Goal: Task Accomplishment & Management: Complete application form

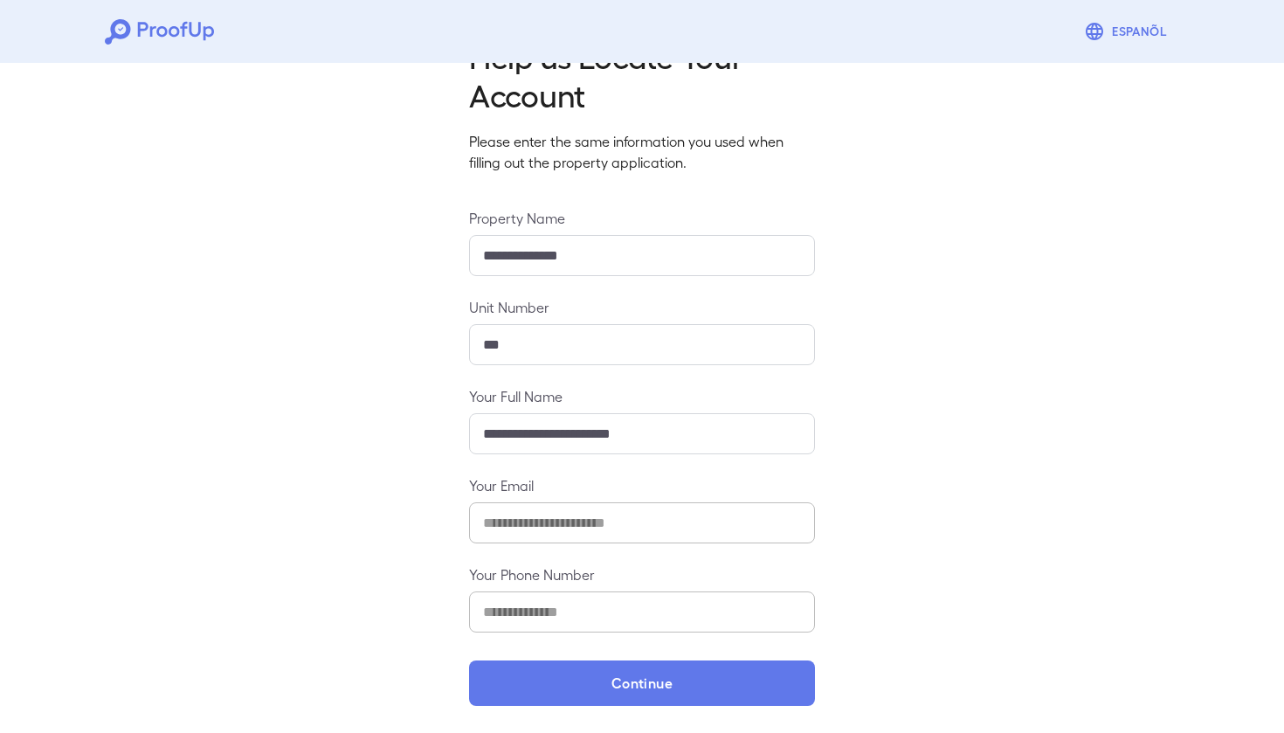
scroll to position [57, 0]
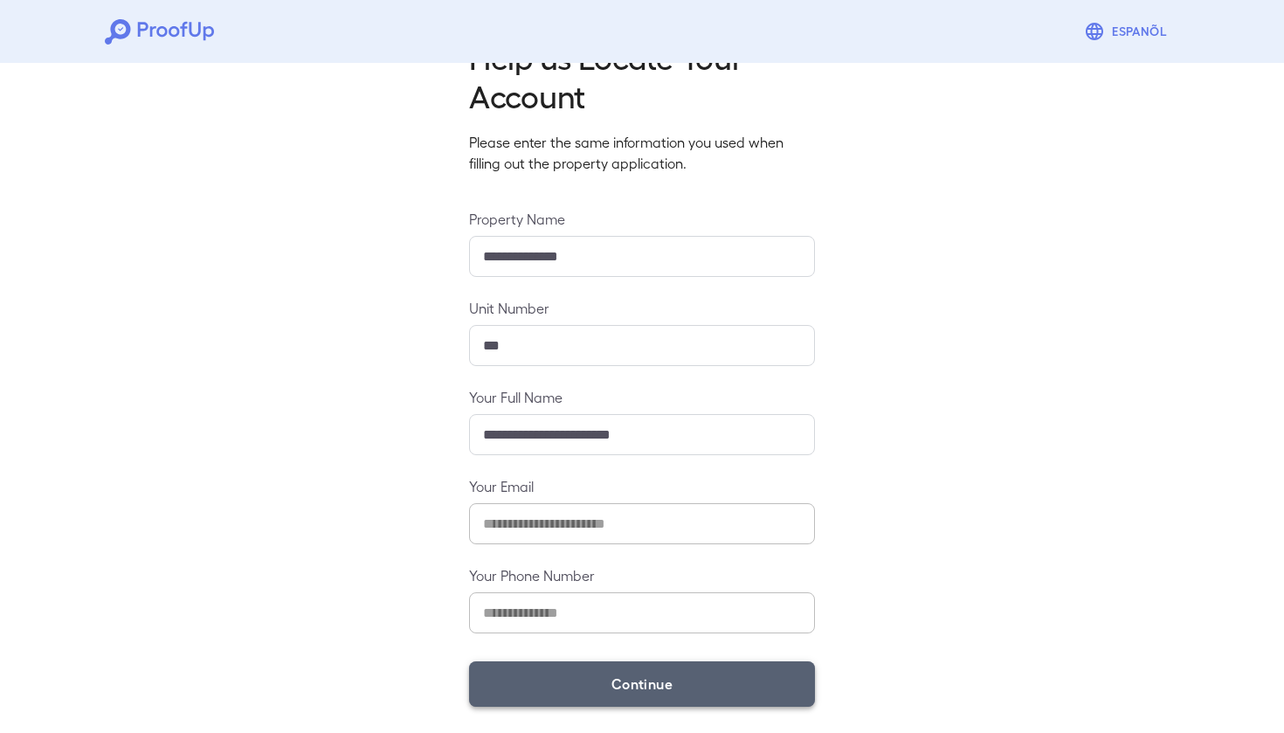
click at [755, 672] on button "Continue" at bounding box center [642, 683] width 346 height 45
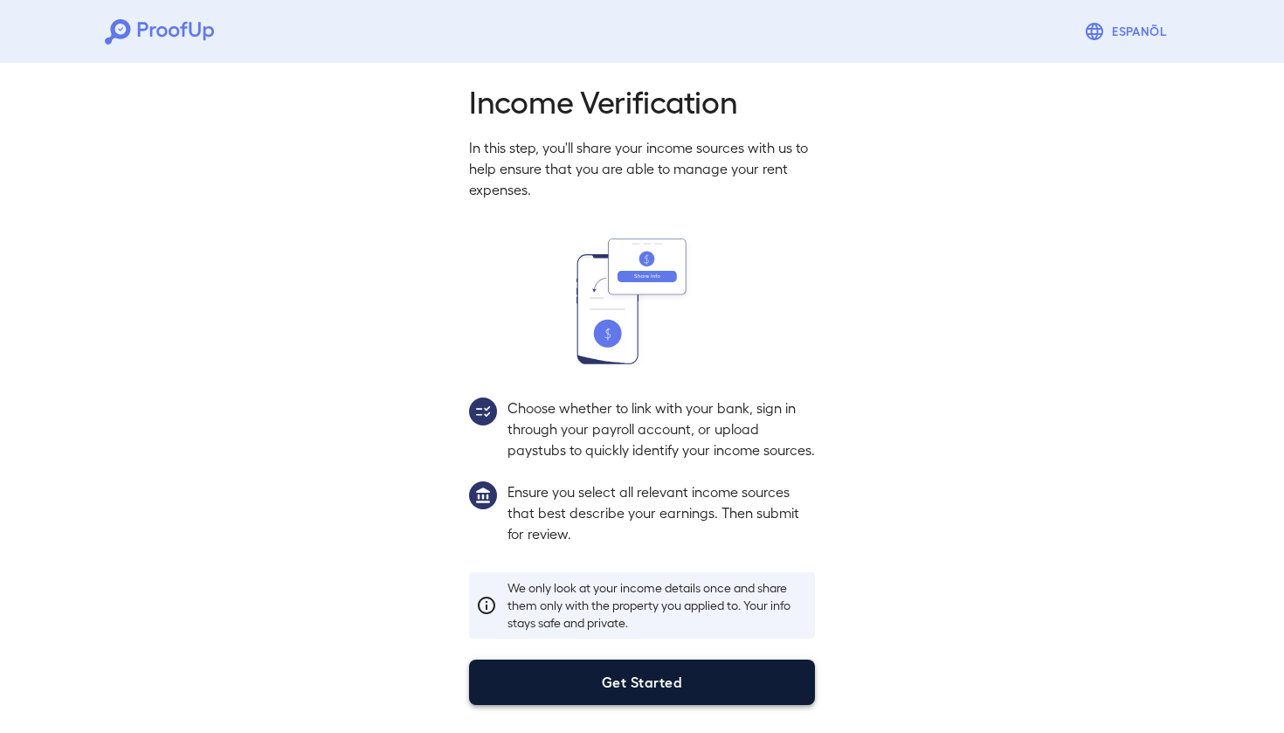
scroll to position [33, 0]
click at [658, 694] on button "Get Started" at bounding box center [642, 681] width 346 height 45
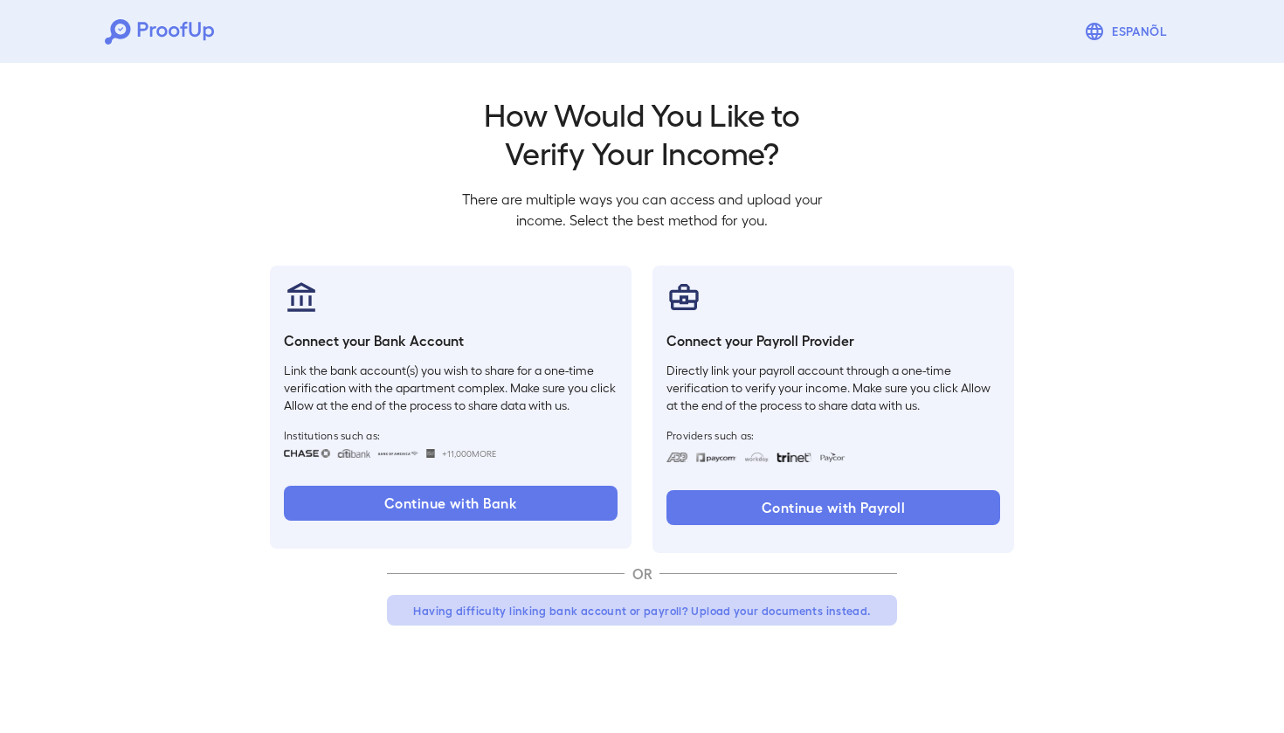
click at [644, 612] on button "Having difficulty linking bank account or payroll? Upload your documents instea…" at bounding box center [642, 610] width 510 height 31
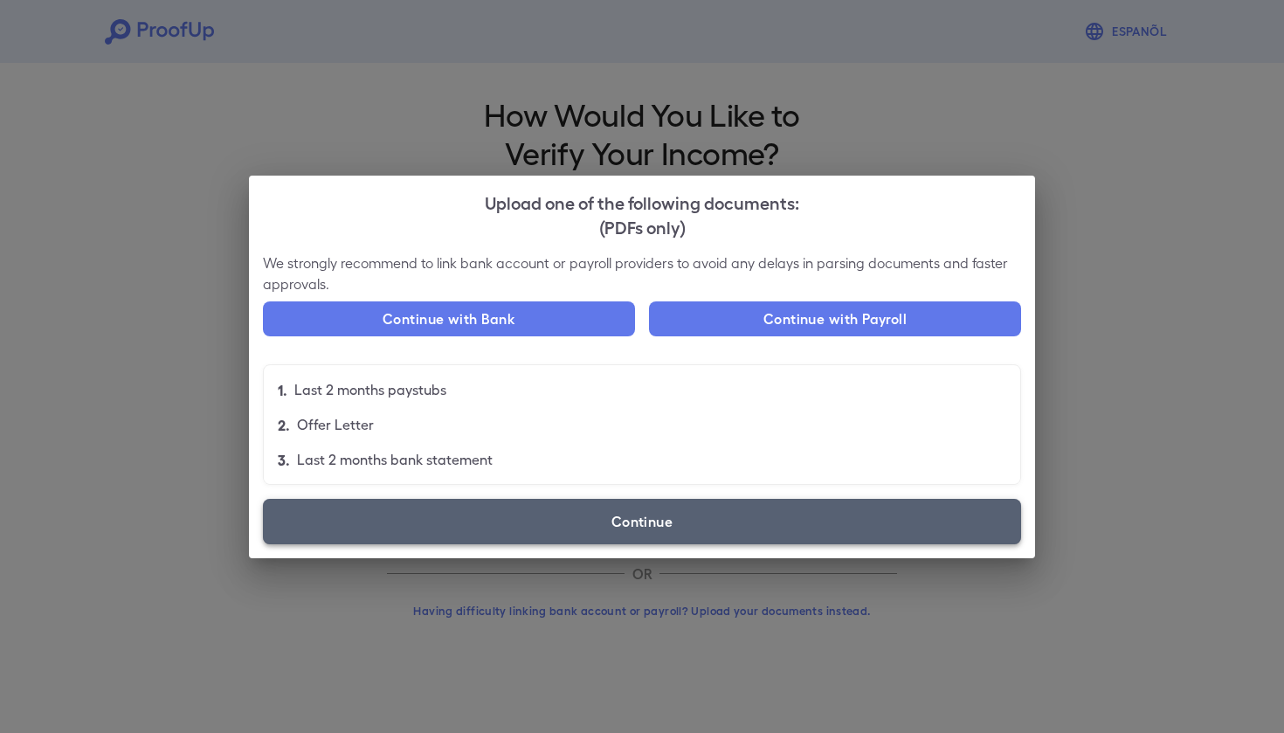
click at [606, 526] on label "Continue" at bounding box center [642, 521] width 758 height 45
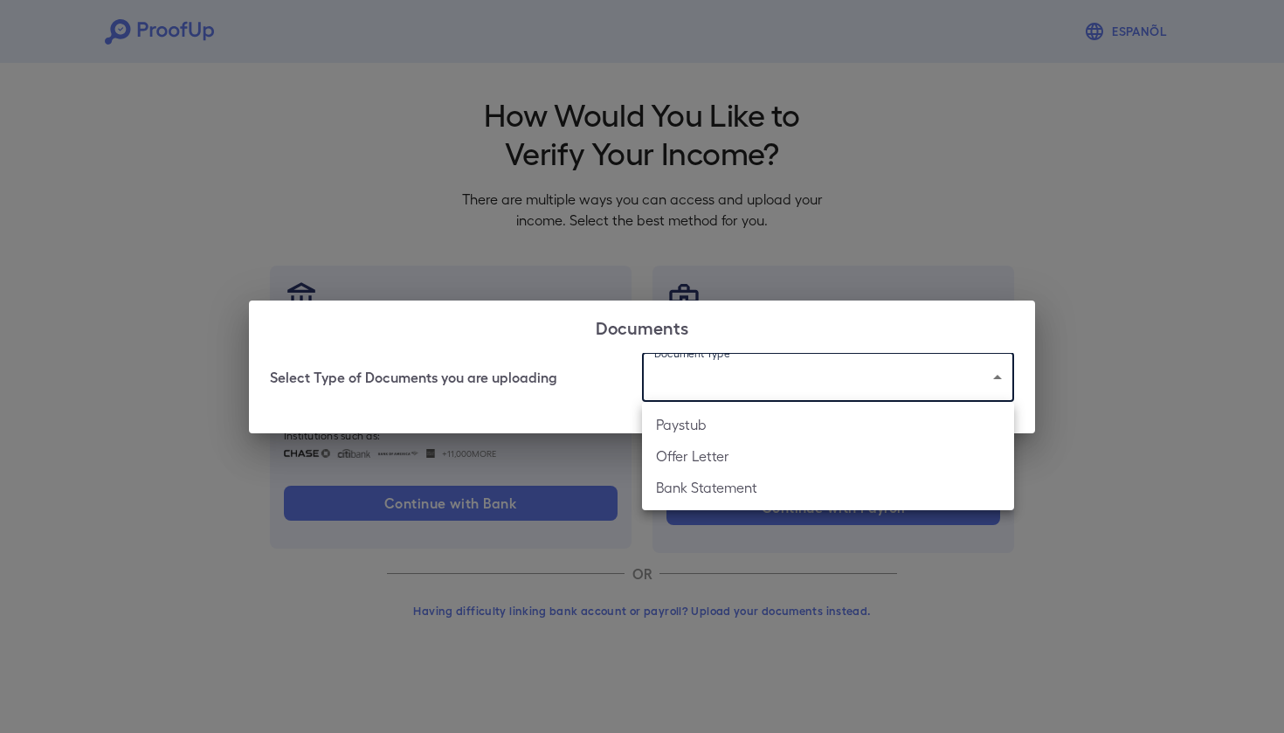
click at [744, 363] on body "Espanõl Go back How Would You Like to Verify Your Income? There are multiple wa…" at bounding box center [642, 333] width 1284 height 667
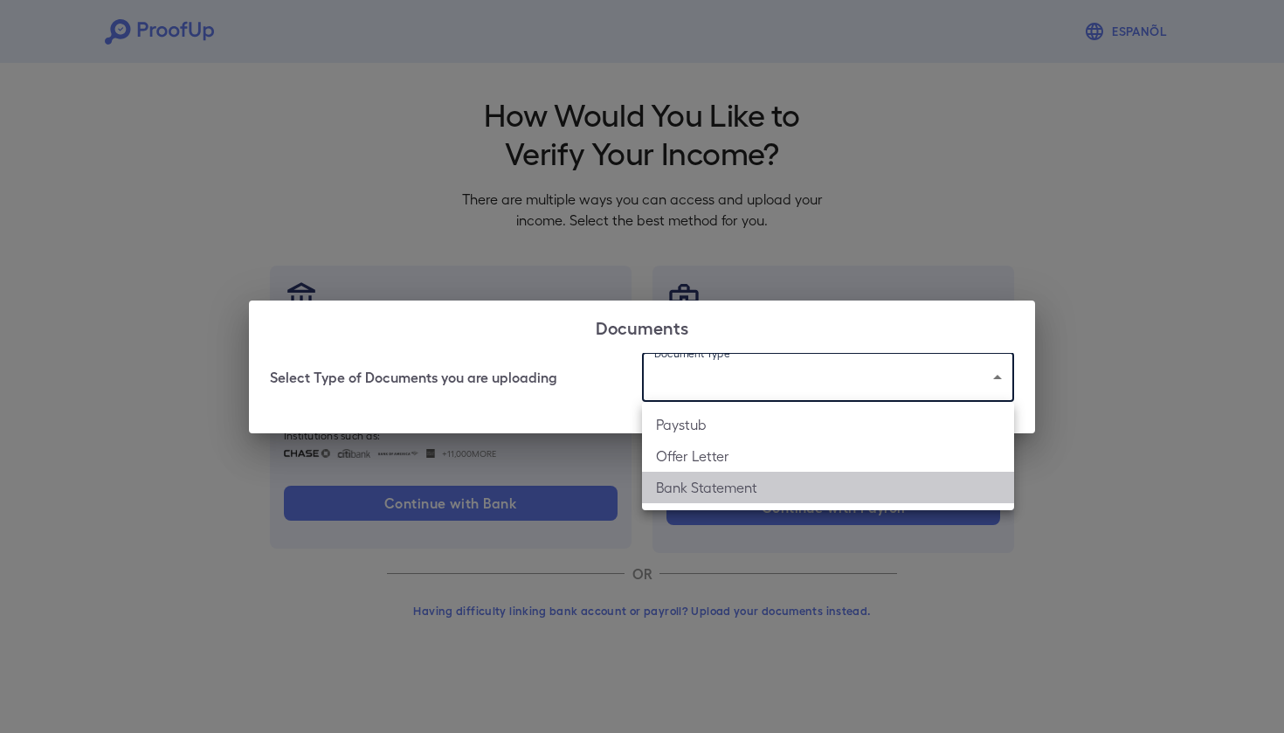
click at [722, 482] on li "Bank Statement" at bounding box center [828, 487] width 372 height 31
type input "**********"
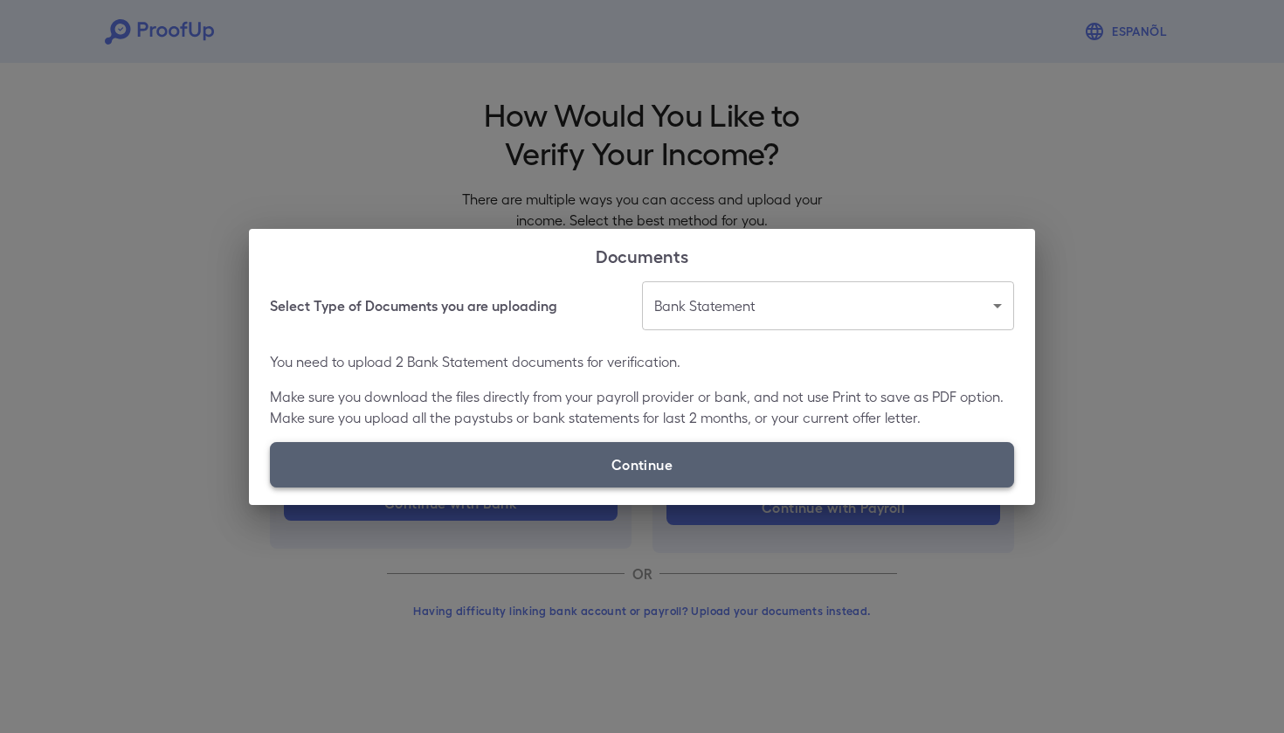
click at [700, 479] on label "Continue" at bounding box center [642, 464] width 744 height 45
click at [271, 486] on input "Continue" at bounding box center [270, 486] width 1 height 1
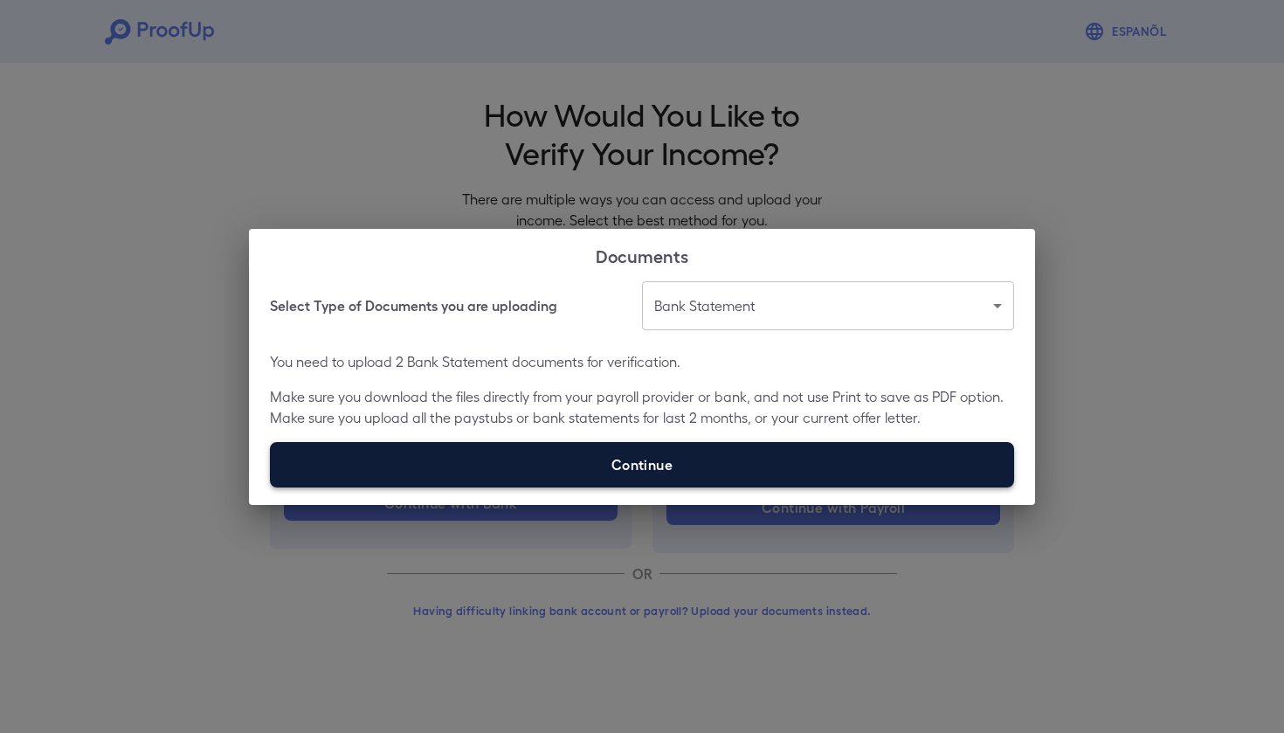
type input "**********"
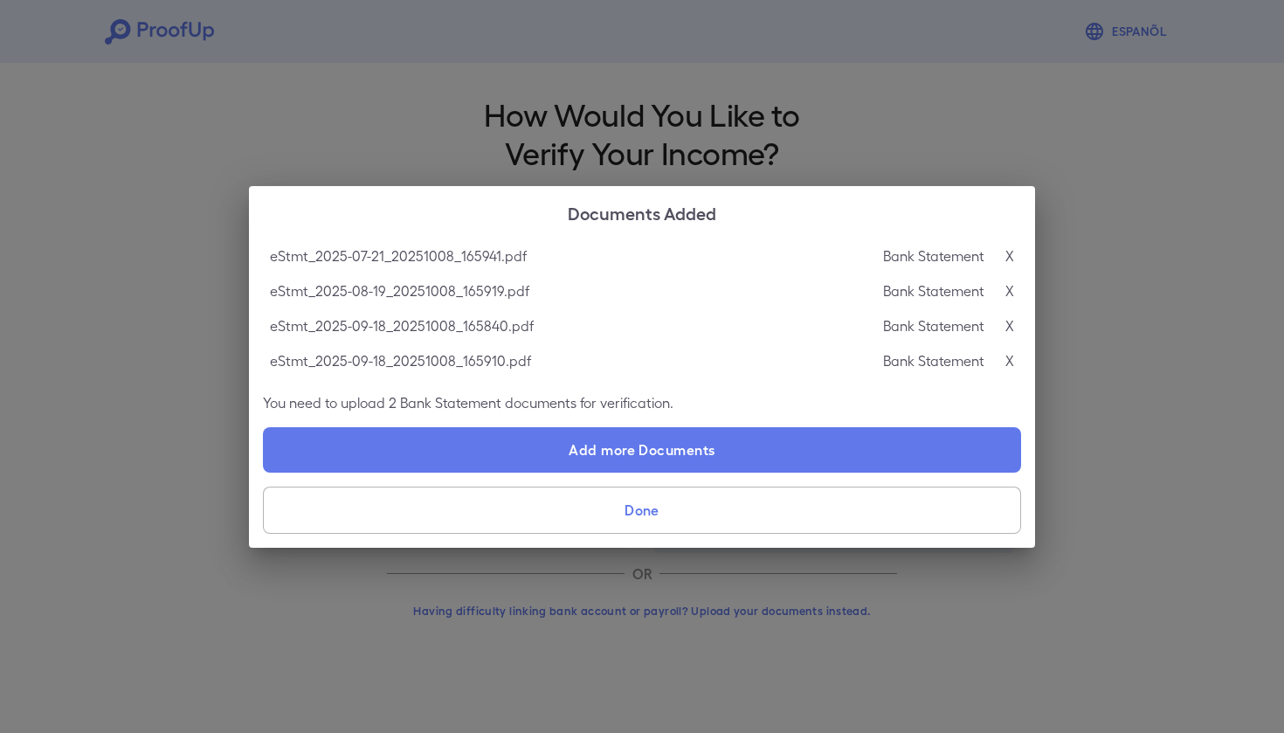
click at [709, 513] on button "Done" at bounding box center [642, 509] width 758 height 47
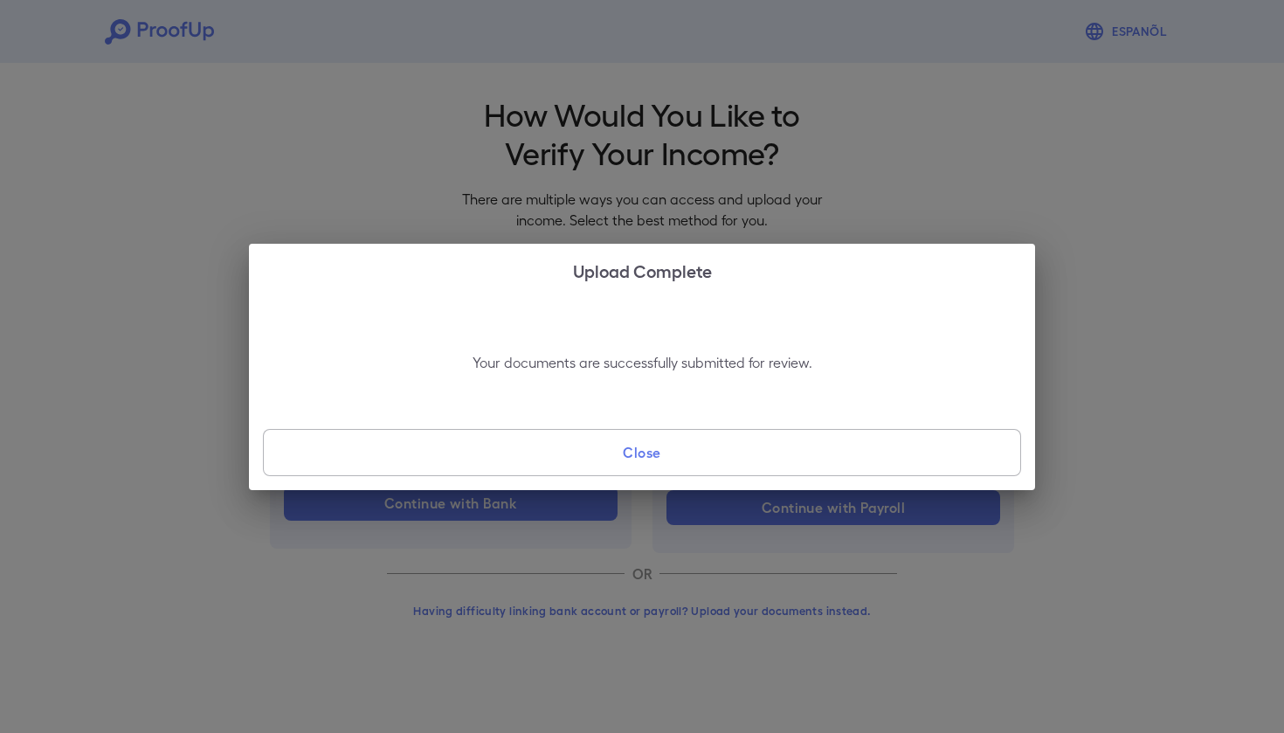
click at [658, 443] on button "Close" at bounding box center [642, 452] width 758 height 47
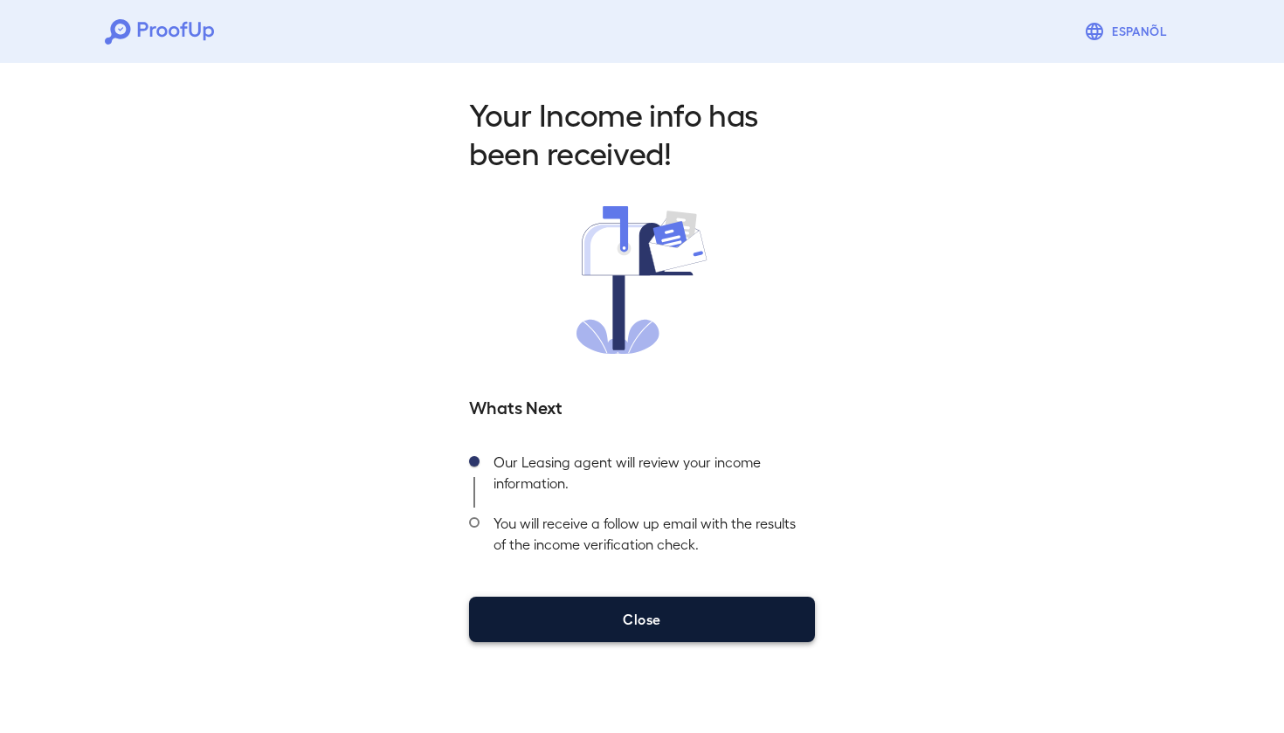
click at [678, 608] on button "Close" at bounding box center [642, 618] width 346 height 45
